Goal: Register for event/course

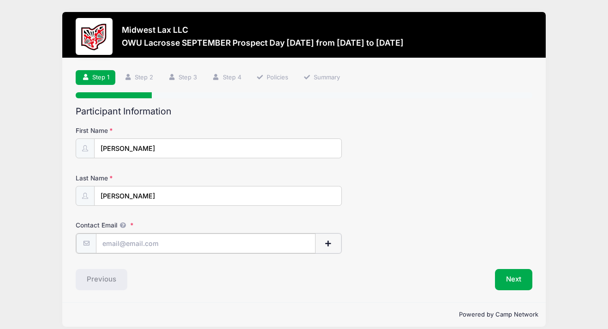
click at [191, 238] on input "Contact Email" at bounding box center [205, 243] width 219 height 20
type input "[EMAIL_ADDRESS][PERSON_NAME][DOMAIN_NAME]"
click at [515, 280] on button "Next" at bounding box center [513, 278] width 37 height 21
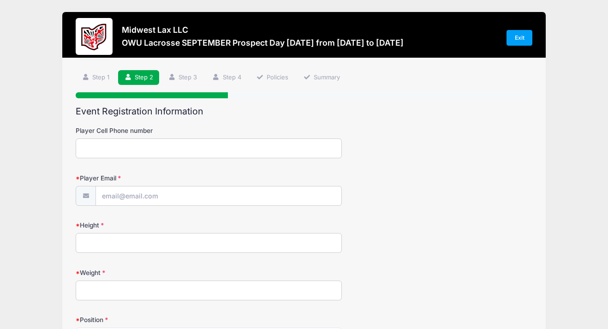
click at [272, 148] on input "Player Cell Phone number" at bounding box center [209, 148] width 266 height 20
type input "6146199141"
type input "[EMAIL_ADDRESS][PERSON_NAME][DOMAIN_NAME]"
type input "Powell"
select select "OH"
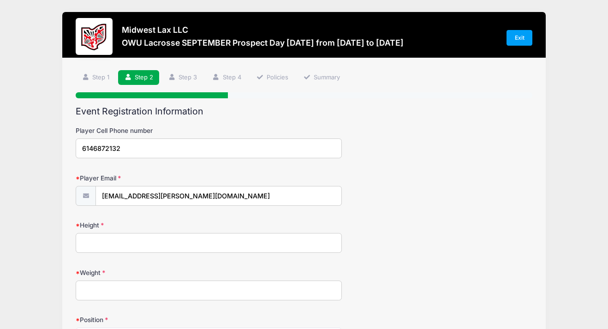
type input "6146872132"
click at [207, 197] on input "[EMAIL_ADDRESS][PERSON_NAME][DOMAIN_NAME]" at bounding box center [218, 196] width 245 height 20
type input "l"
type input "jshaw7799@icloud.com"
click at [150, 233] on div "Height" at bounding box center [304, 236] width 456 height 32
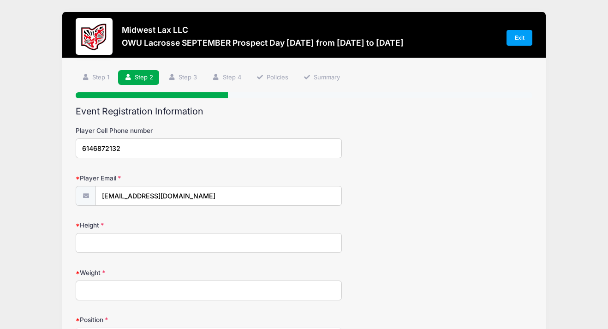
click at [128, 242] on input "Height" at bounding box center [209, 243] width 266 height 20
type input "5'7""
click at [113, 290] on input "Weight" at bounding box center [209, 290] width 266 height 20
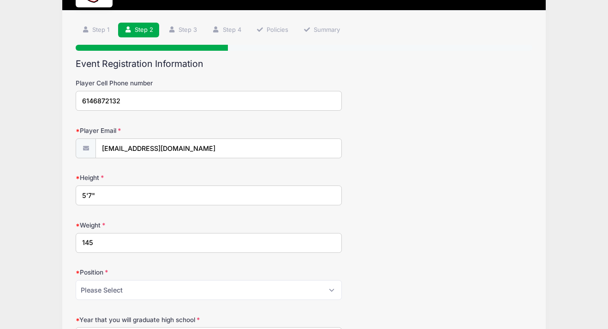
scroll to position [88, 0]
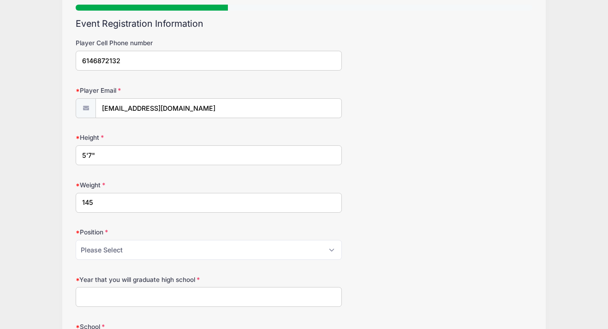
type input "145"
click at [112, 249] on select "Please Select Attack Midfield Defense LSM Goalie" at bounding box center [209, 250] width 266 height 20
select select "Attack"
click at [76, 240] on select "Please Select Attack Midfield Defense LSM Goalie" at bounding box center [209, 250] width 266 height 20
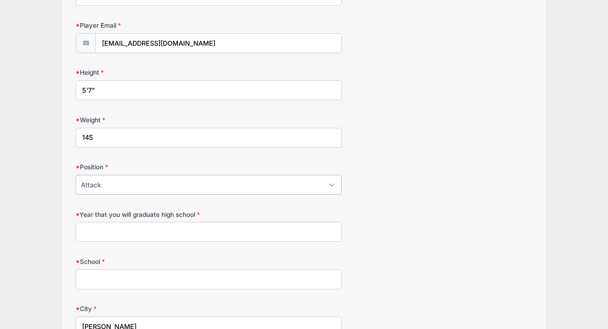
scroll to position [154, 0]
click at [102, 235] on input "Year that you will graduate high school" at bounding box center [209, 231] width 266 height 20
type input "2027"
click at [101, 279] on input "School" at bounding box center [209, 278] width 266 height 20
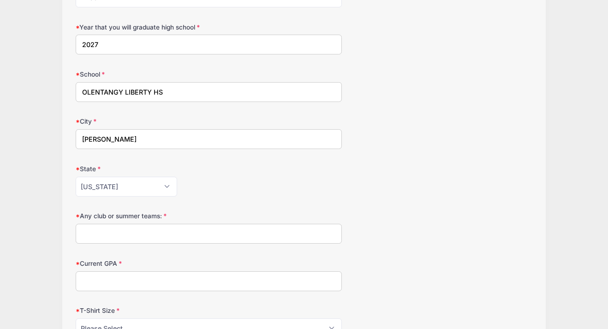
scroll to position [352, 0]
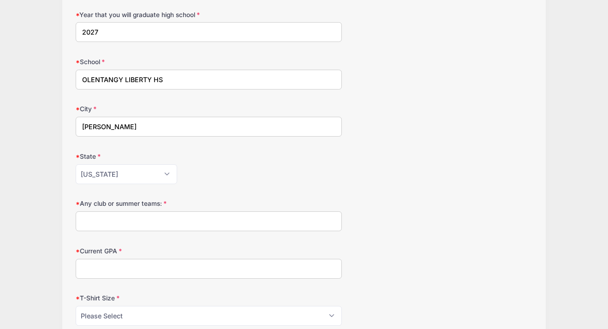
type input "OLENTANGY LIBERTY HS"
click at [128, 215] on input "Any club or summer teams:" at bounding box center [209, 221] width 266 height 20
type input "TRUE OHIO"
click at [123, 267] on input "Current GPA" at bounding box center [209, 269] width 266 height 20
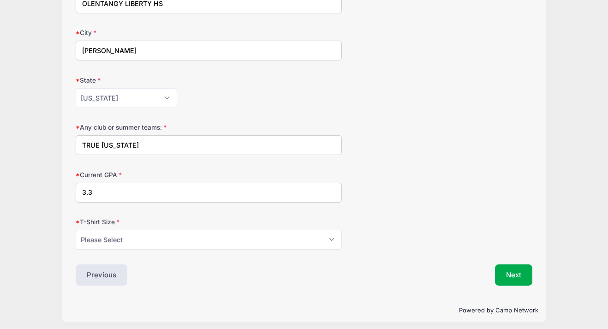
scroll to position [431, 0]
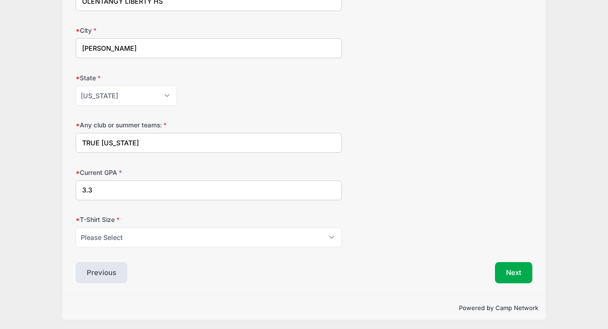
type input "3.3"
click at [120, 240] on select "Please Select Youth Small Youth Medium Youth Large Youth XLarge Adult Small Adu…" at bounding box center [209, 237] width 266 height 20
select select "Adult Large"
click at [76, 227] on select "Please Select Youth Small Youth Medium Youth Large Youth XLarge Adult Small Adu…" at bounding box center [209, 237] width 266 height 20
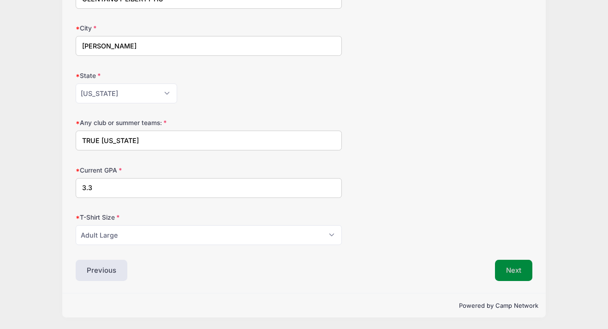
click at [512, 271] on button "Next" at bounding box center [513, 270] width 37 height 21
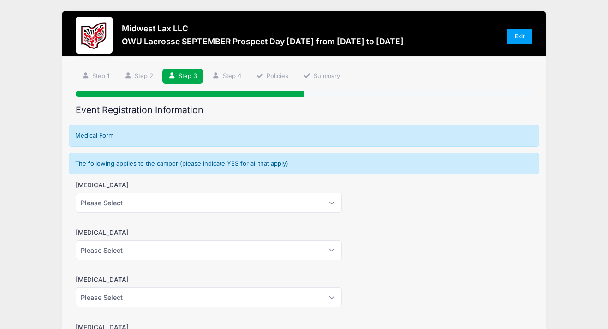
scroll to position [0, 0]
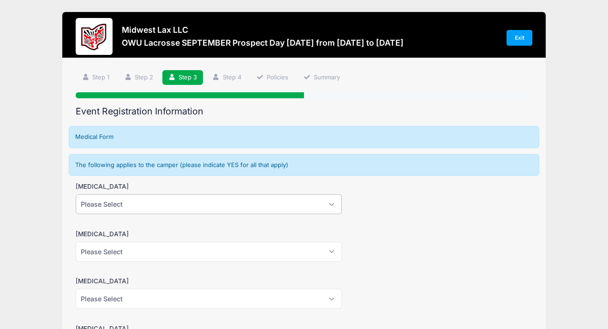
click at [185, 205] on select "Please Select Yes No" at bounding box center [209, 204] width 266 height 20
select select "No"
click at [76, 194] on select "Please Select Yes No" at bounding box center [209, 204] width 266 height 20
click at [118, 251] on select "Please Select Yes No" at bounding box center [209, 252] width 266 height 20
select select "No"
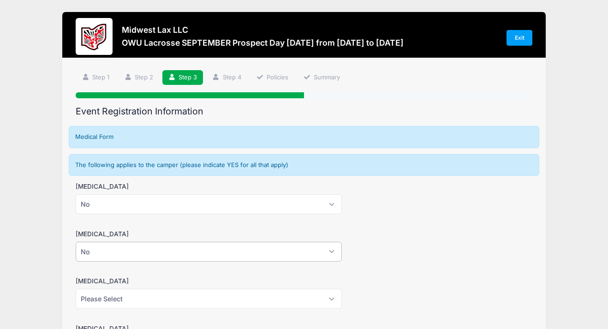
click at [76, 242] on select "Please Select Yes No" at bounding box center [209, 252] width 266 height 20
click at [99, 299] on select "Please Select Yes No" at bounding box center [209, 299] width 266 height 20
select select "No"
click at [76, 289] on select "Please Select Yes No" at bounding box center [209, 299] width 266 height 20
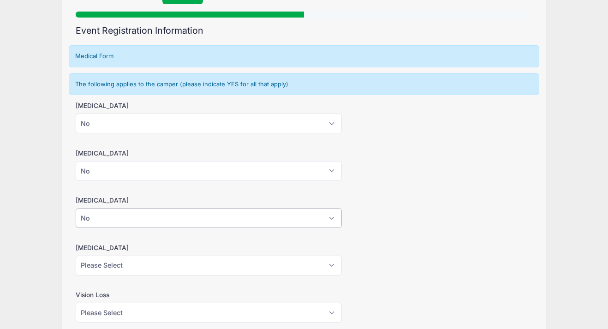
scroll to position [99, 0]
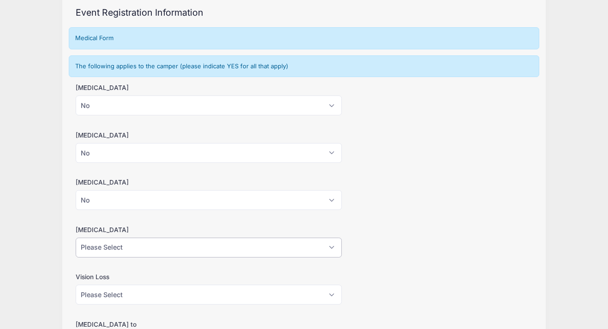
click at [133, 250] on select "Please Select Yes No" at bounding box center [209, 247] width 266 height 20
select select "No"
click at [76, 237] on select "Please Select Yes No" at bounding box center [209, 247] width 266 height 20
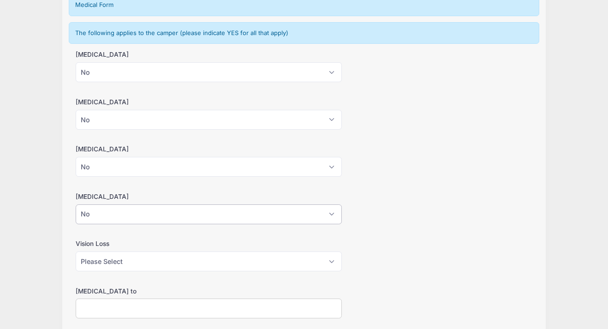
scroll to position [154, 0]
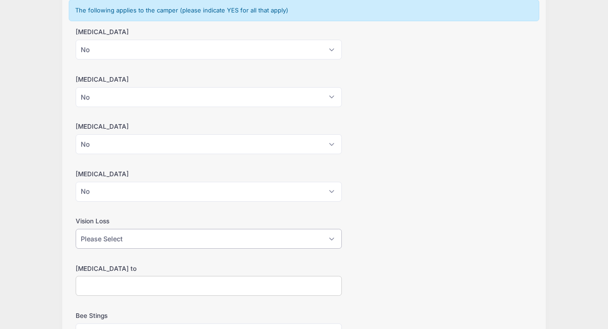
click at [112, 243] on select "Please Select Yes No" at bounding box center [209, 239] width 266 height 20
select select "No"
click at [76, 229] on select "Please Select Yes No" at bounding box center [209, 239] width 266 height 20
click at [86, 287] on input "Allergies to" at bounding box center [209, 286] width 266 height 20
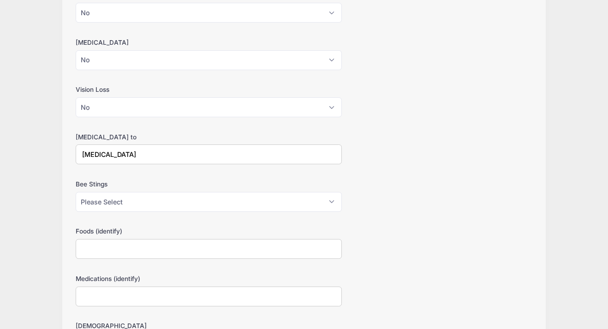
scroll to position [291, 0]
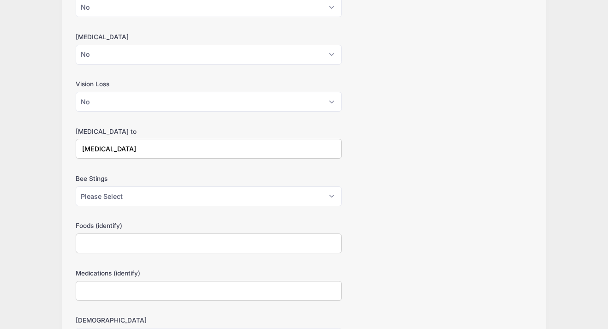
type input "Food allergies"
click at [120, 196] on select "Please Select Yes No" at bounding box center [209, 196] width 266 height 20
select select "No"
click at [76, 186] on select "Please Select Yes No" at bounding box center [209, 196] width 266 height 20
click at [96, 248] on input "Foods (identify)" at bounding box center [209, 243] width 266 height 20
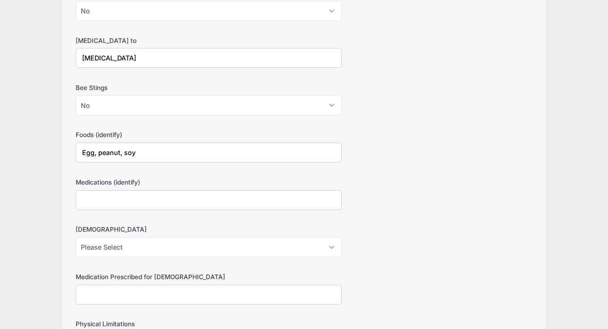
scroll to position [385, 0]
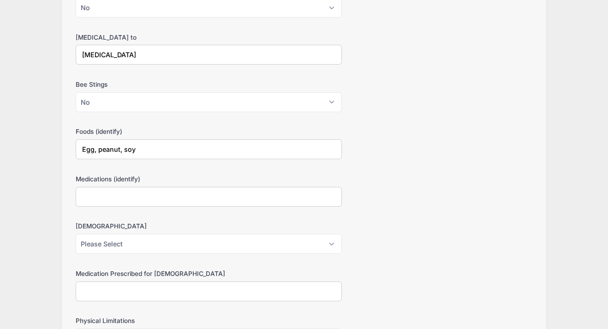
type input "Egg, peanut, soy"
click at [117, 240] on select "Please Select Yes No" at bounding box center [209, 244] width 266 height 20
select select "No"
click at [76, 234] on select "Please Select Yes No" at bounding box center [209, 244] width 266 height 20
click at [91, 286] on input "Medication Prescribed for Asthma" at bounding box center [209, 291] width 266 height 20
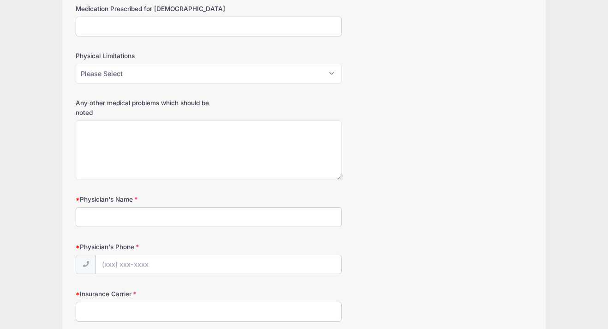
scroll to position [650, 0]
click at [124, 219] on input "Physician's Name" at bounding box center [209, 217] width 266 height 20
type input "D"
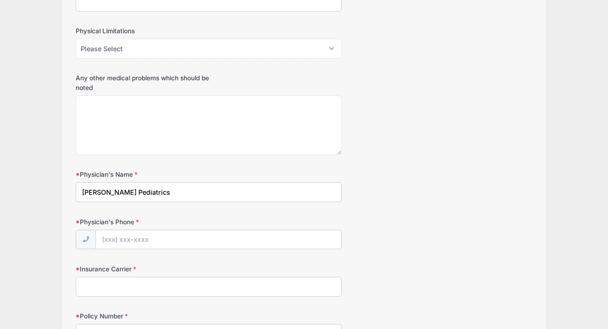
scroll to position [681, 0]
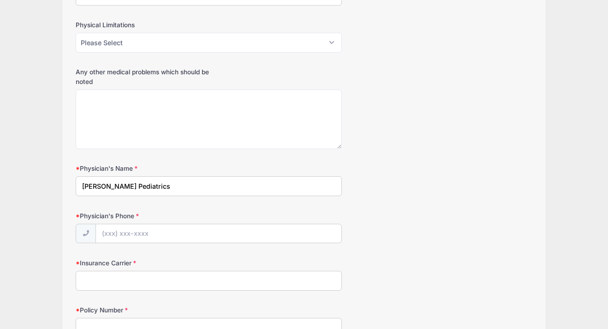
type input "Powell Pediatrics"
click at [134, 234] on input "Physician's Phone" at bounding box center [218, 234] width 245 height 20
type input "(614) 889-8989"
click at [113, 283] on input "Insurance Carrier" at bounding box center [209, 281] width 266 height 20
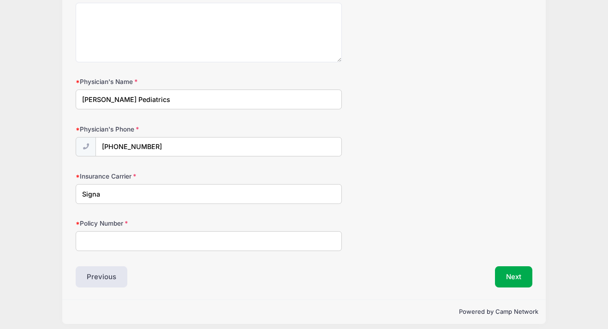
scroll to position [774, 0]
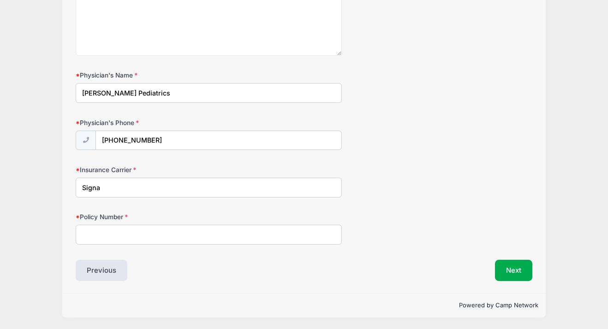
type input "Signa"
click at [109, 237] on input "Policy Number" at bounding box center [209, 235] width 266 height 20
type input "1"
type input "U83305597"
click at [521, 263] on button "Next" at bounding box center [513, 270] width 37 height 21
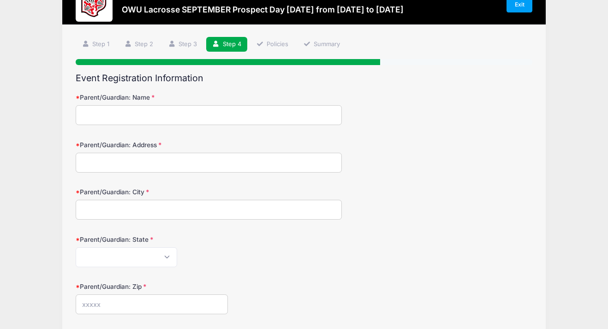
scroll to position [0, 0]
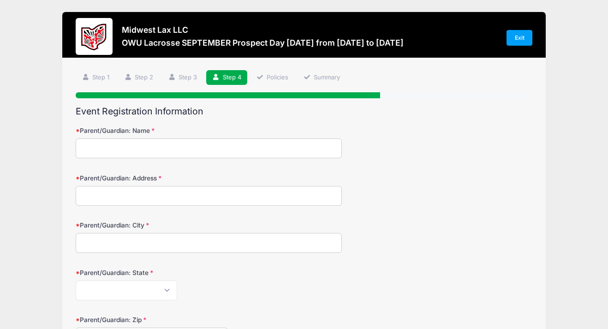
click at [255, 155] on input "Parent/Guardian: Name" at bounding box center [209, 148] width 266 height 20
type input "LARI MADOSKY SHAW"
type input "7799 Polo Ln"
type input "Powell"
select select "OH"
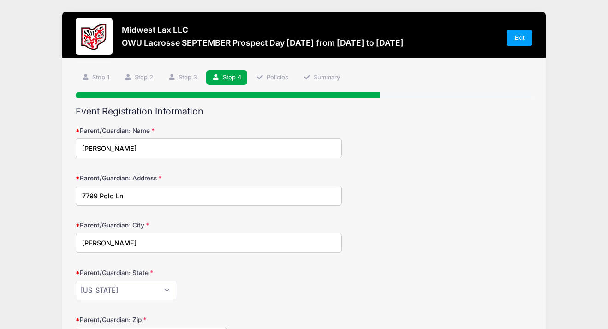
type input "43065"
type input "(614) 619-9141"
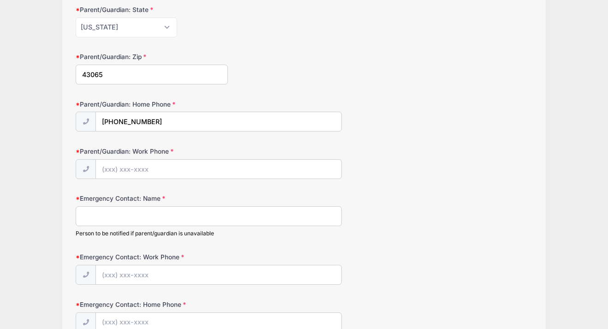
scroll to position [264, 0]
click at [168, 164] on input "Parent/Guardian: Work Phone" at bounding box center [218, 169] width 245 height 20
type input "(614) 595-8768"
click at [178, 213] on input "Emergency Contact: Name" at bounding box center [209, 215] width 266 height 20
type input "Travis Shaw"
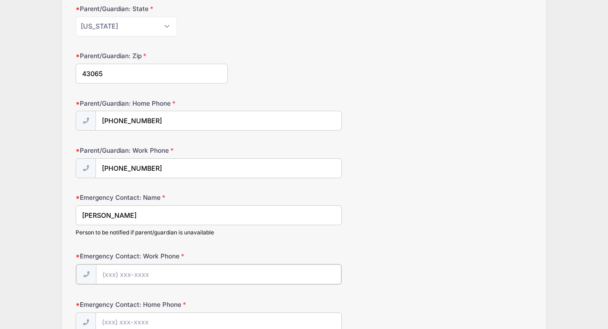
click at [166, 277] on input "Emergency Contact: Work Phone" at bounding box center [218, 274] width 245 height 20
type input "(614) 595-8768"
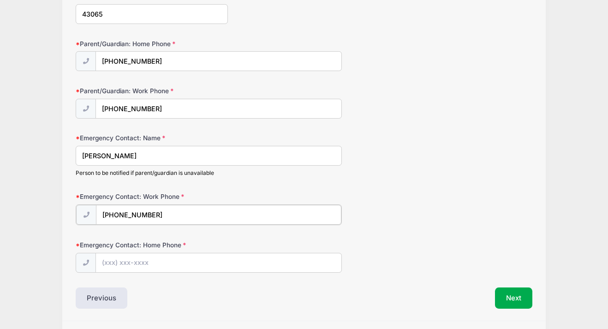
scroll to position [324, 0]
click at [131, 255] on input "Emergency Contact: Home Phone" at bounding box center [218, 262] width 245 height 20
type input "(614) 619-9141"
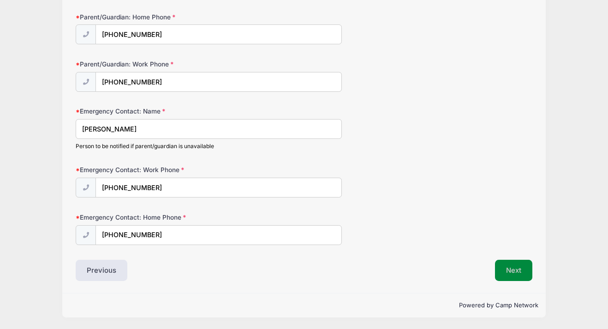
click at [509, 272] on button "Next" at bounding box center [513, 270] width 37 height 21
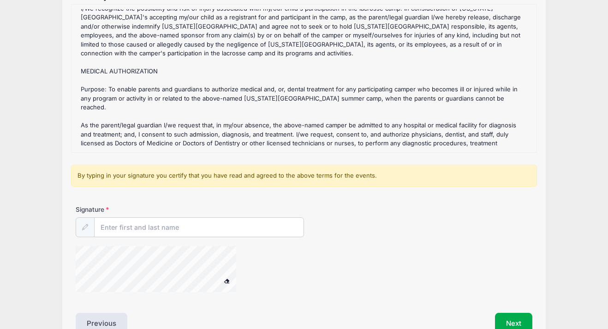
scroll to position [168, 0]
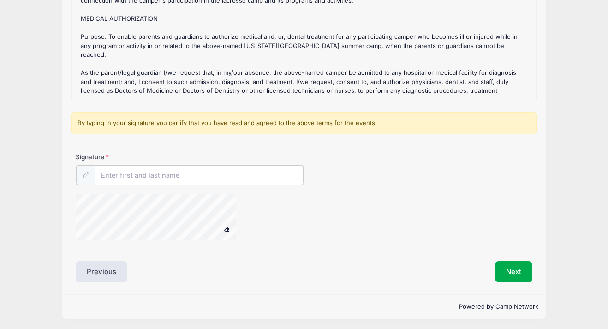
click at [162, 176] on input "Signature" at bounding box center [199, 175] width 209 height 20
type input "Lari Shaw"
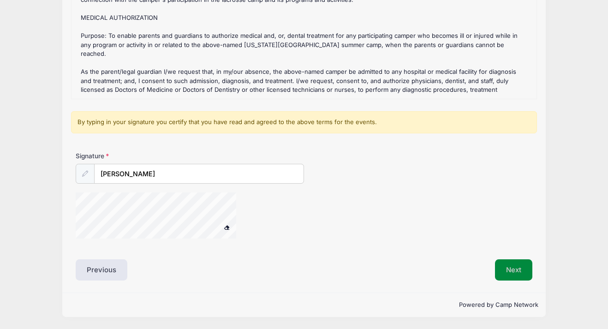
scroll to position [168, 0]
click at [508, 270] on button "Next" at bounding box center [513, 270] width 37 height 21
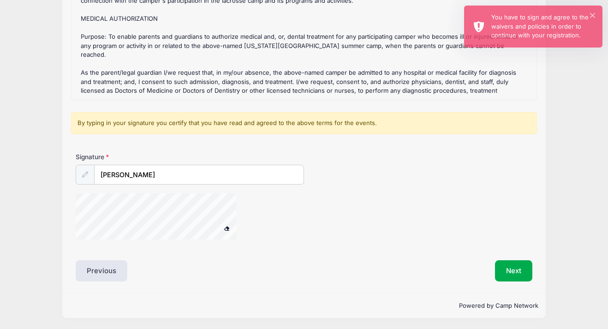
click at [289, 150] on form "OWU Lacrosse SEPTEMBER Prospect Day 9/28/25 Refund Policy : Cancellation and Re…" at bounding box center [304, 100] width 456 height 296
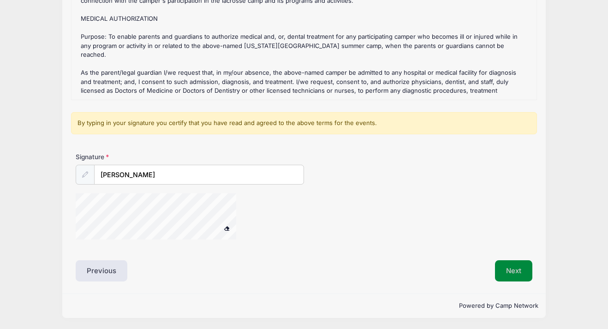
click at [514, 268] on button "Next" at bounding box center [513, 270] width 37 height 21
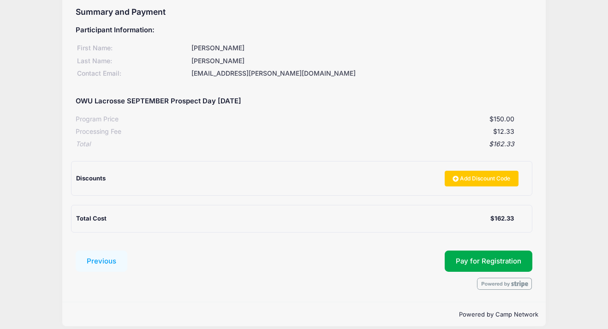
scroll to position [108, 0]
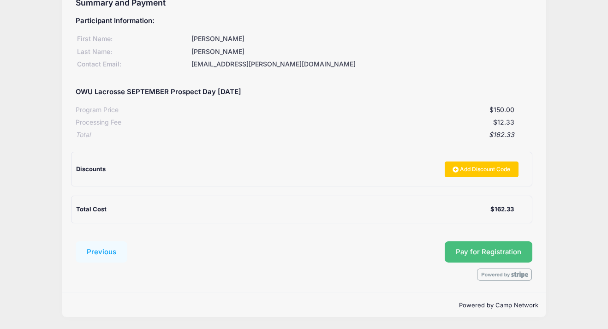
click at [497, 253] on button "Pay for Registration" at bounding box center [488, 251] width 88 height 21
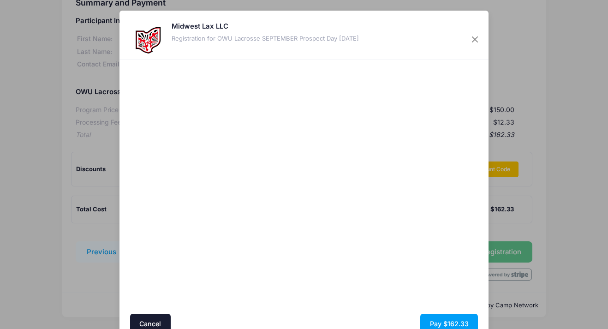
scroll to position [43, 0]
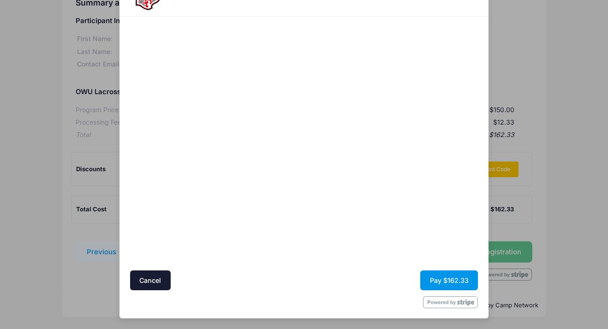
click at [446, 281] on button "Pay $162.33" at bounding box center [449, 280] width 58 height 20
